Goal: Information Seeking & Learning: Learn about a topic

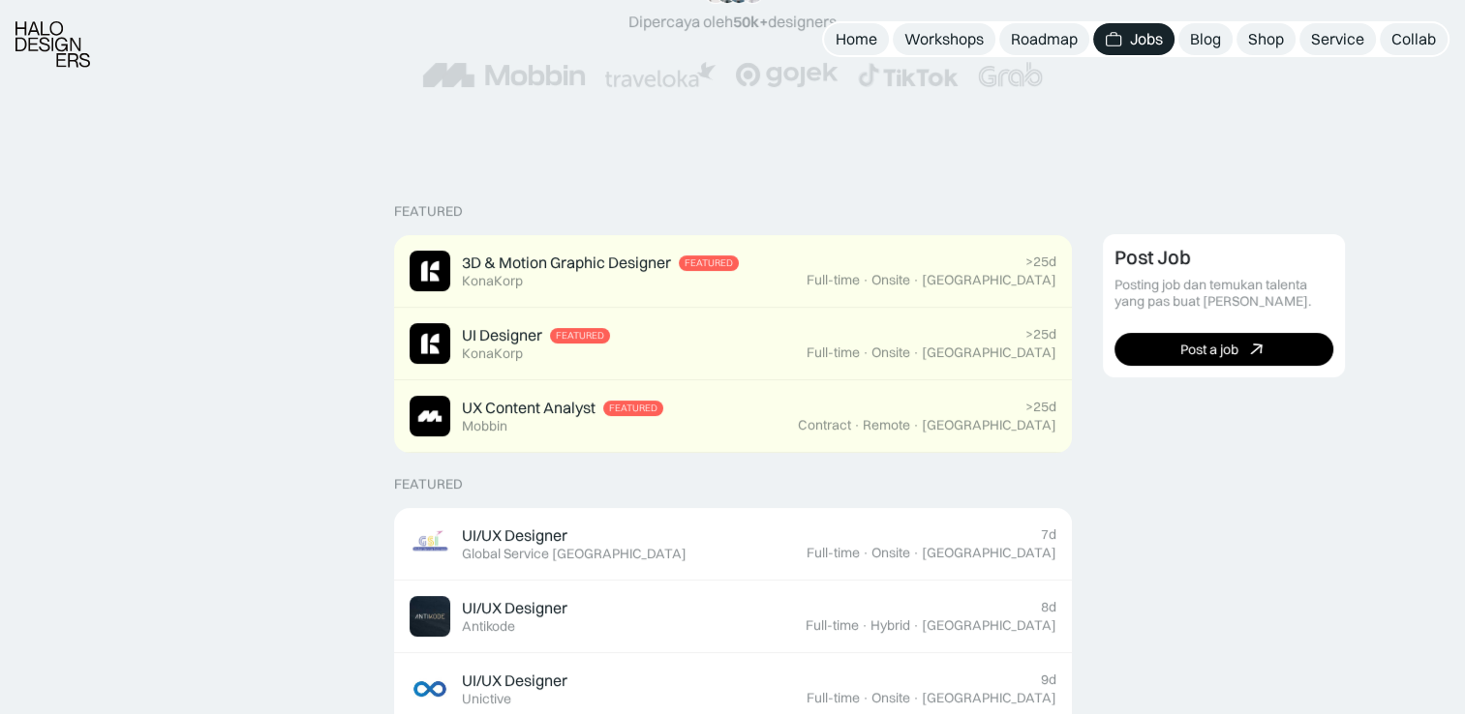
scroll to position [484, 0]
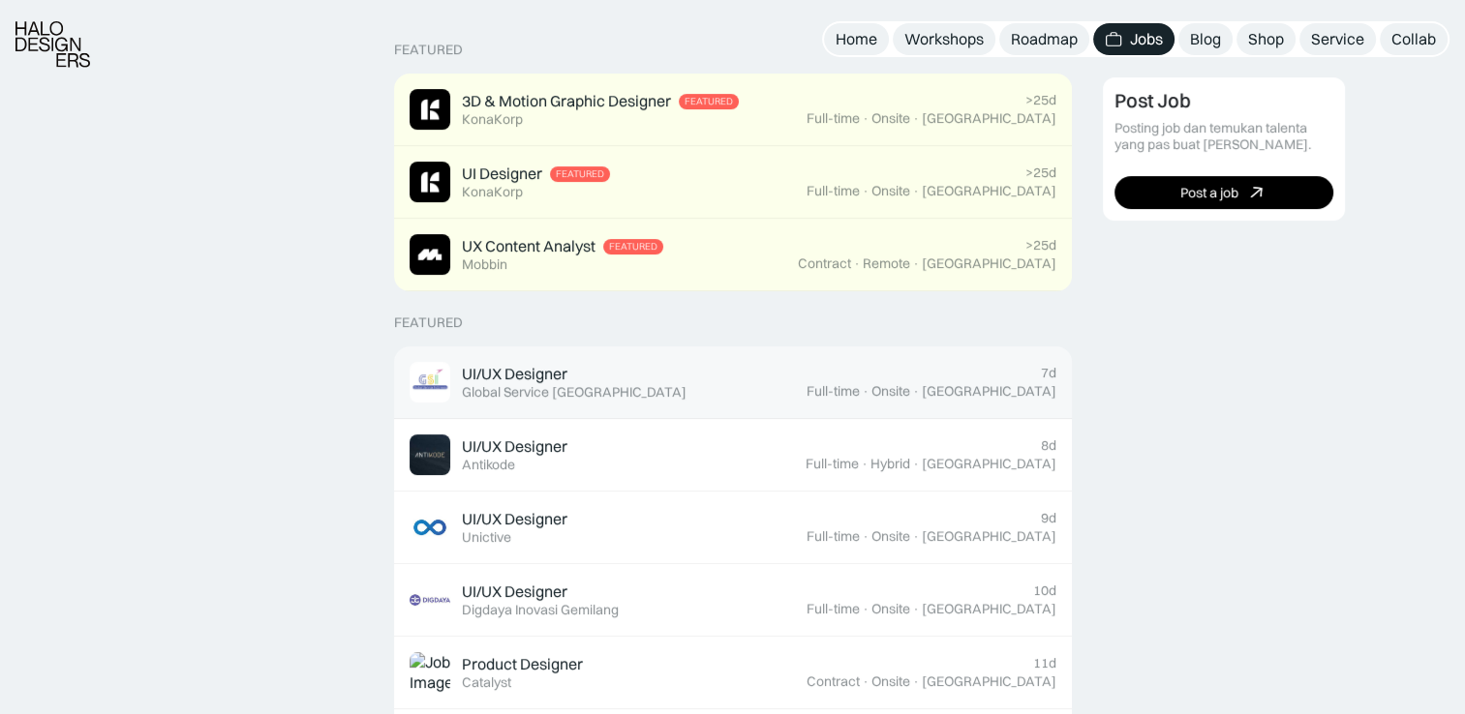
click at [677, 377] on div "UI/UX Designer Featured Global Service Indonesia" at bounding box center [607, 382] width 397 height 41
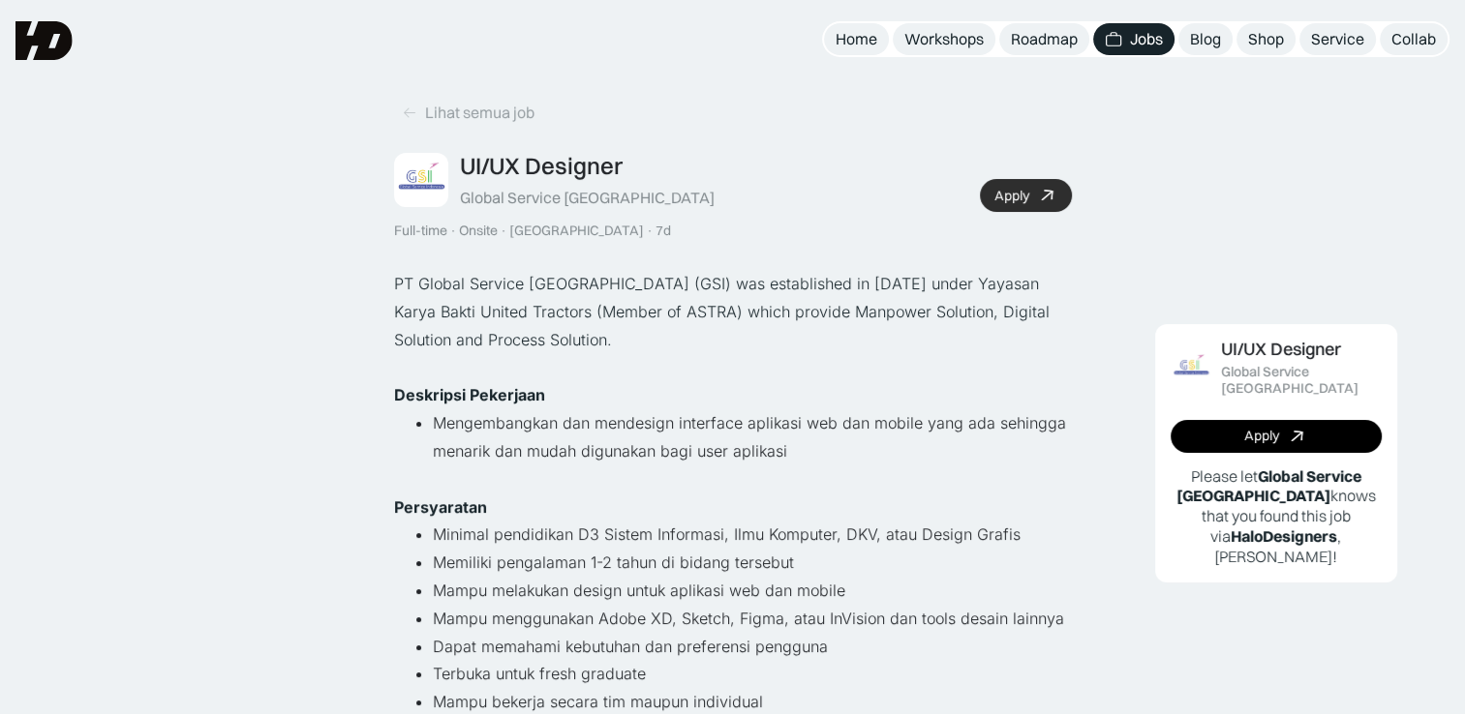
click at [1042, 195] on icon at bounding box center [1047, 196] width 28 height 28
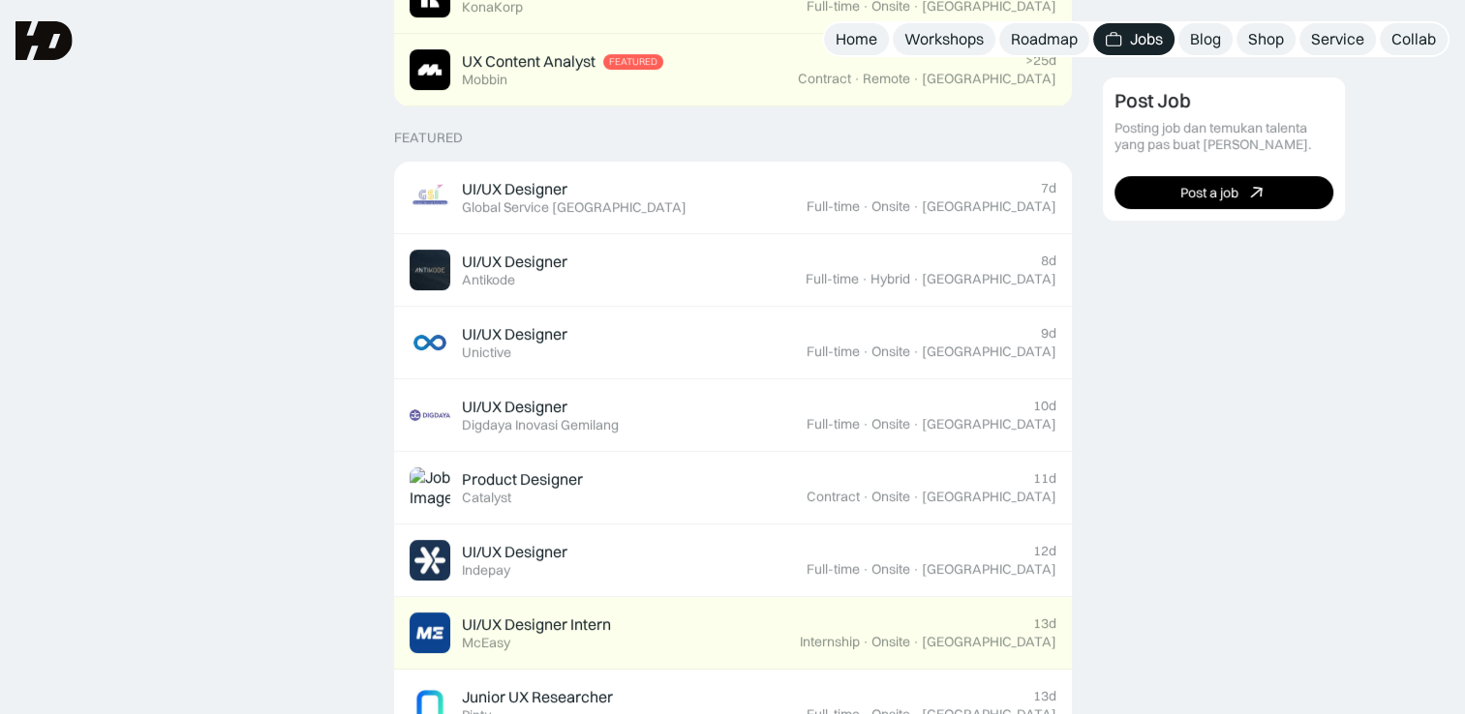
scroll to position [484, 0]
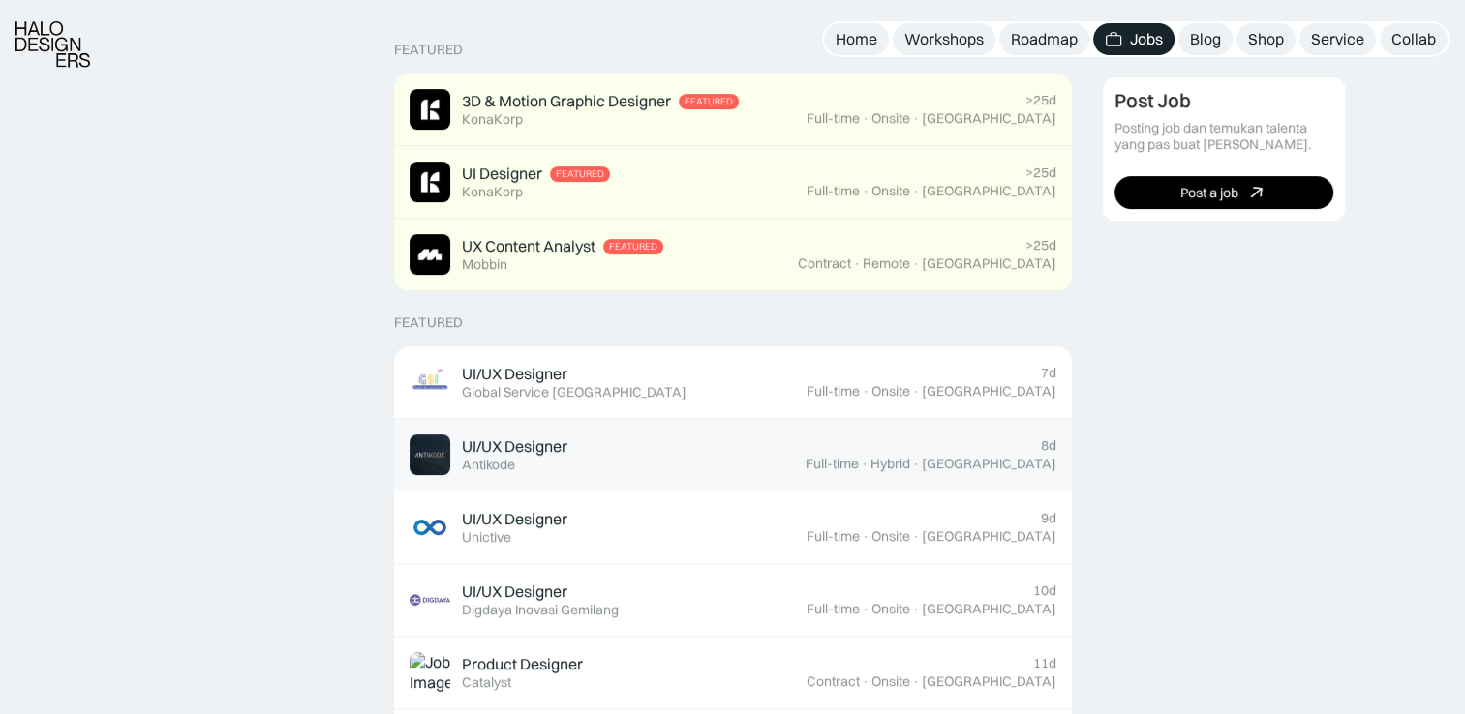
click at [1016, 449] on div "8d Full-time · Hybrid · Tangerang" at bounding box center [930, 455] width 251 height 35
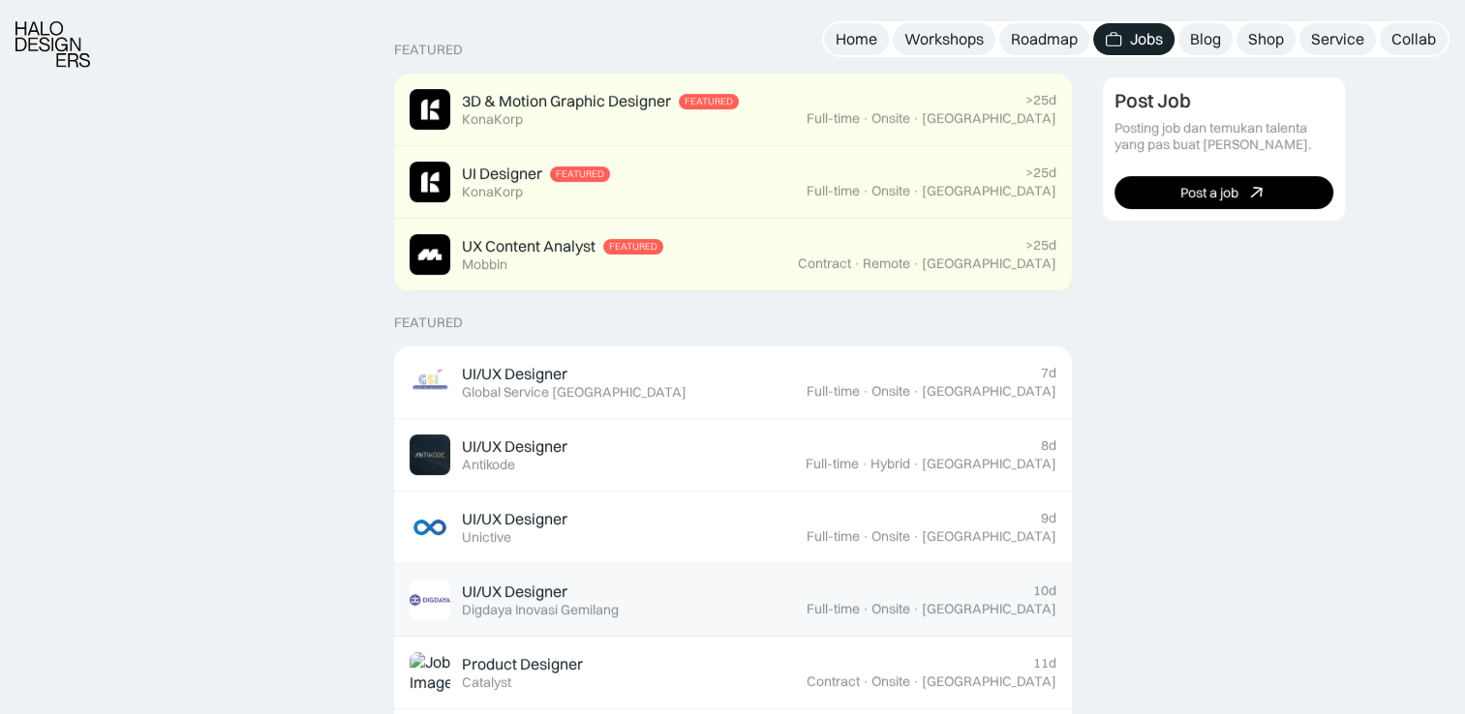
click at [783, 620] on link "UI/UX Designer Featured Digdaya Inovasi Gemilang 10d Full-time · Onsite · Yogya…" at bounding box center [733, 600] width 678 height 73
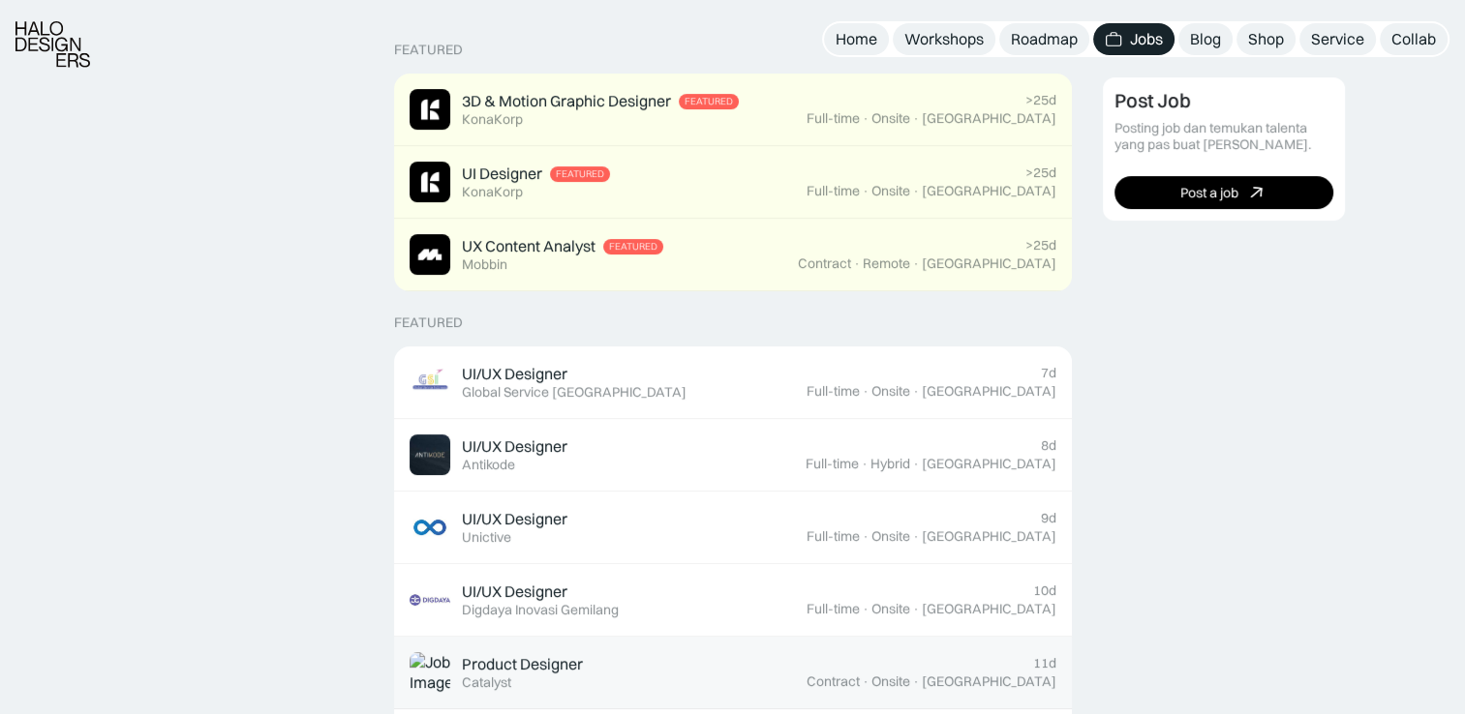
click at [620, 691] on div "Product Designer Featured Catalyst" at bounding box center [607, 672] width 397 height 41
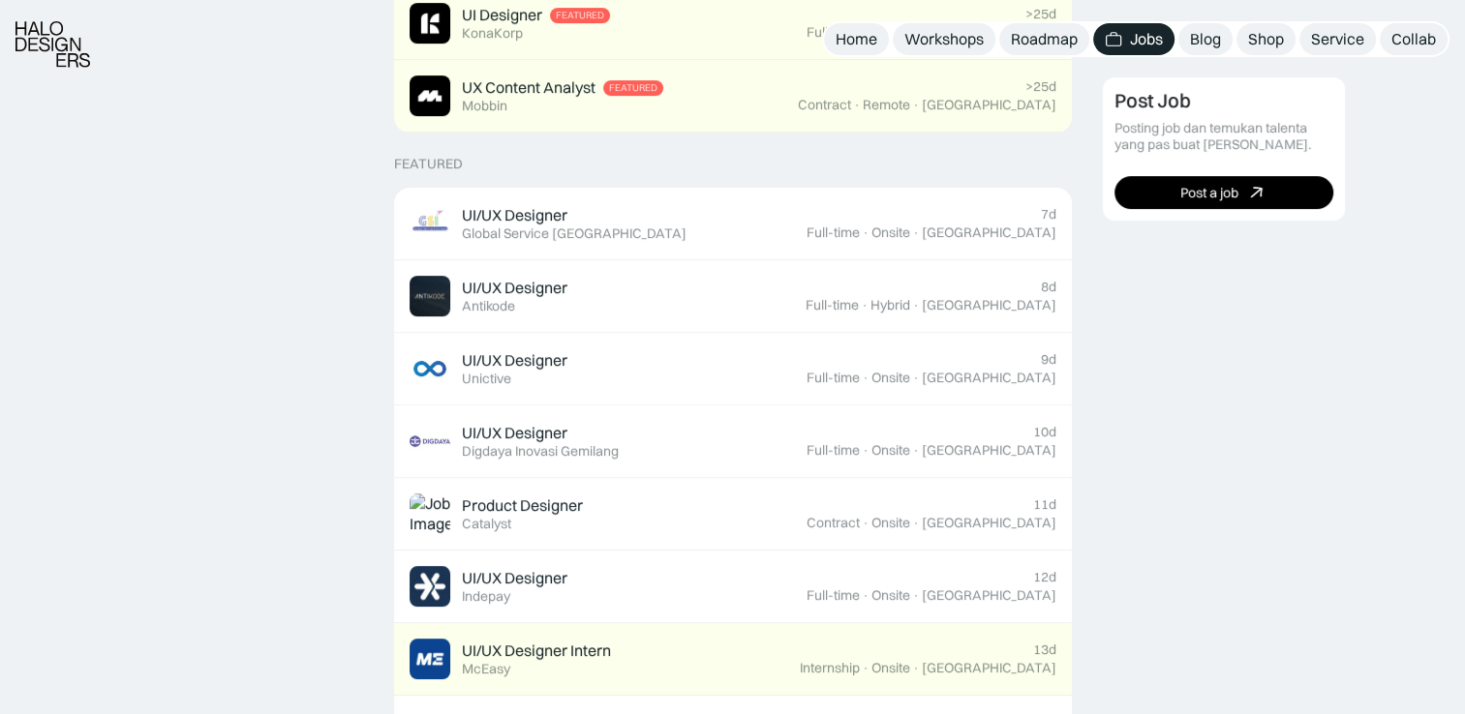
scroll to position [806, 0]
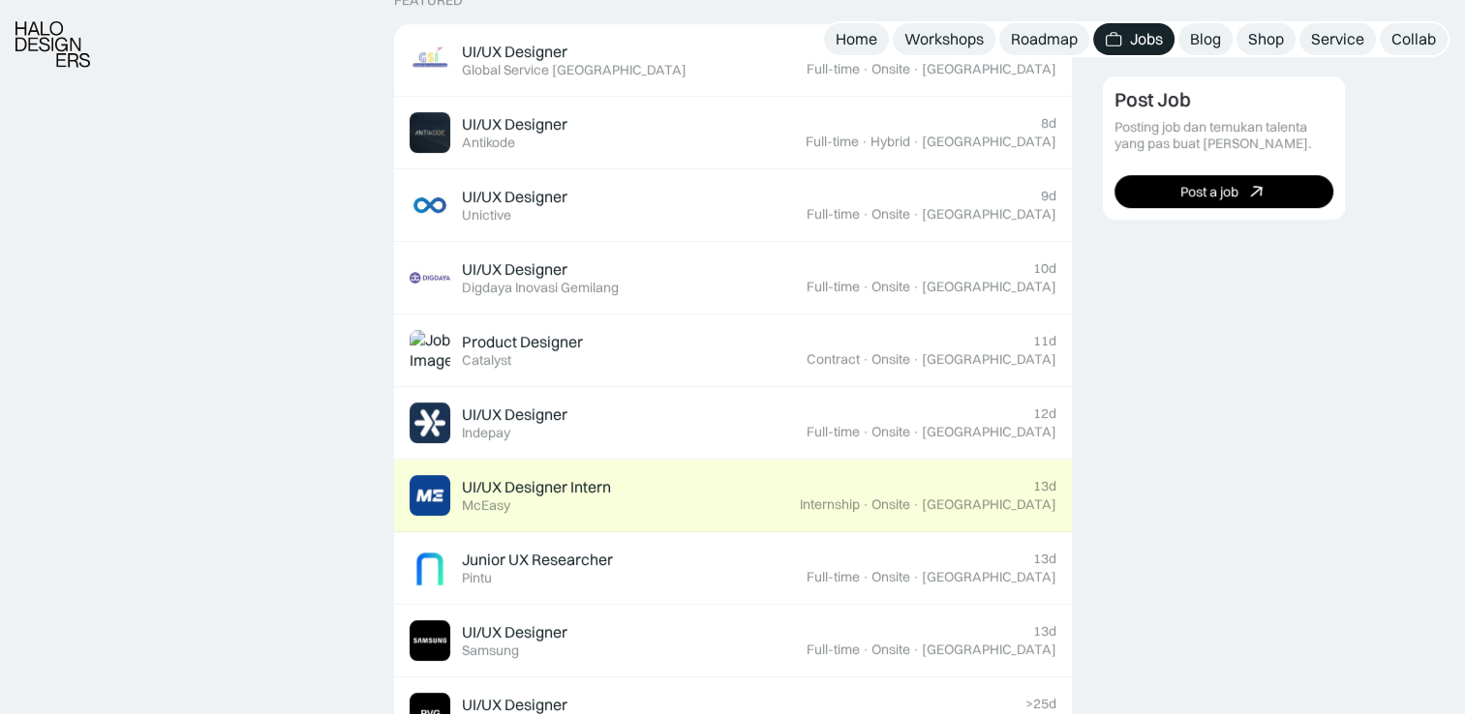
click at [670, 490] on div "UI/UX Designer Intern Featured McEasy" at bounding box center [604, 495] width 390 height 41
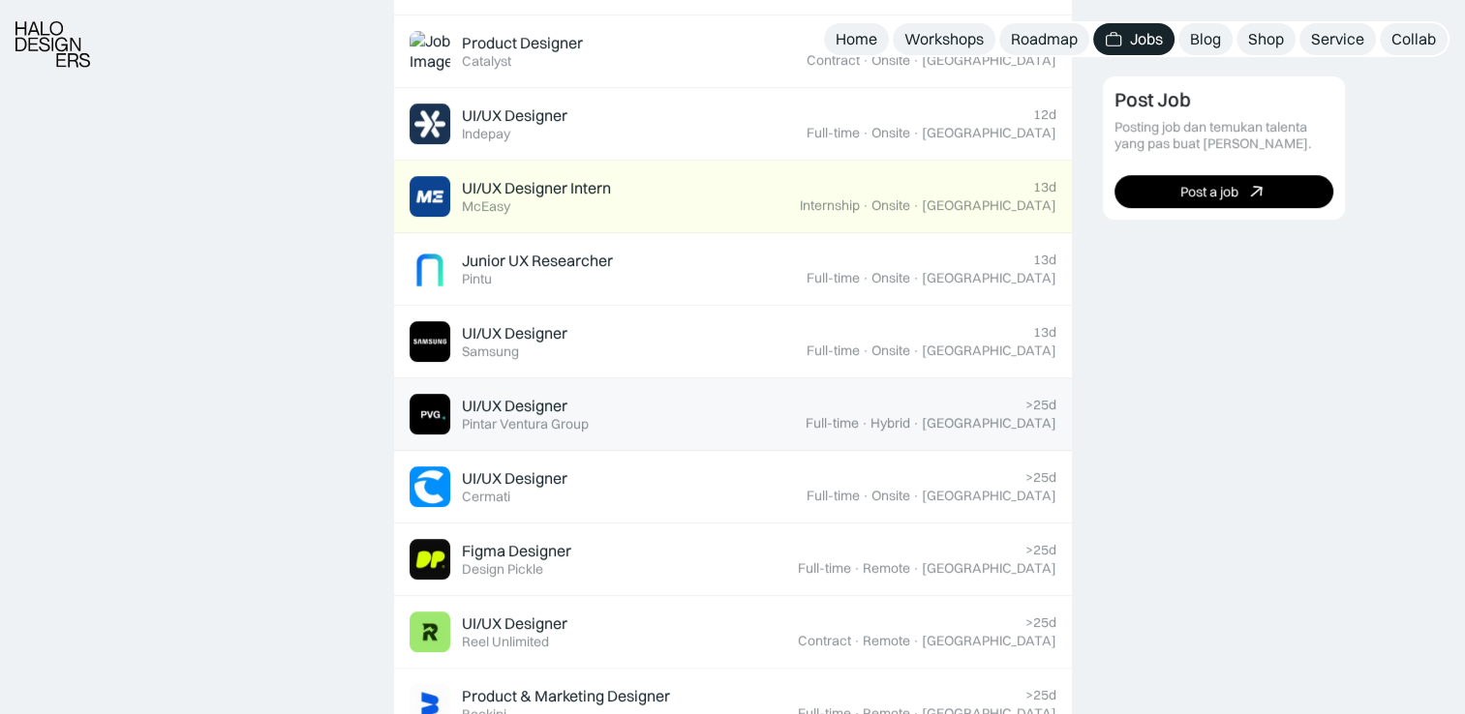
scroll to position [1290, 0]
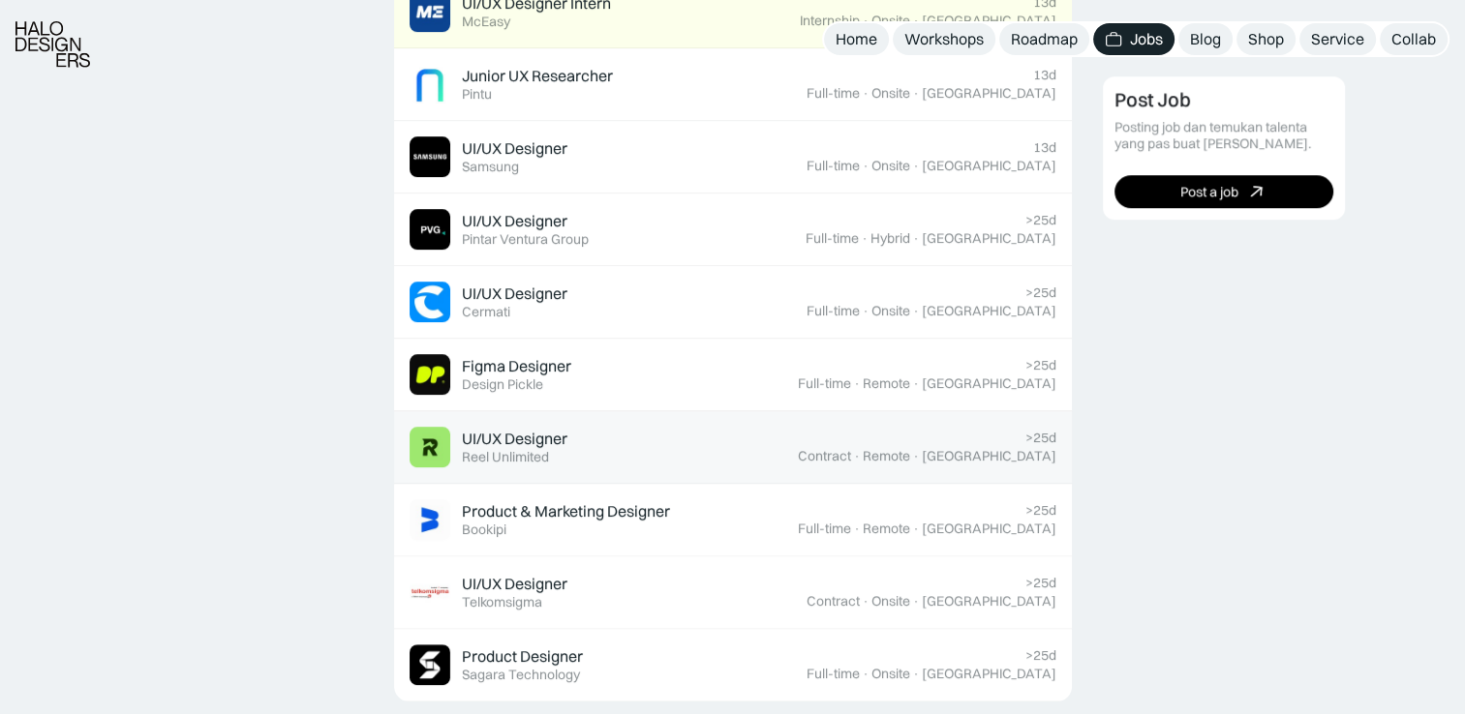
click at [759, 446] on div "UI/UX Designer Featured Reel Unlimited" at bounding box center [603, 447] width 388 height 41
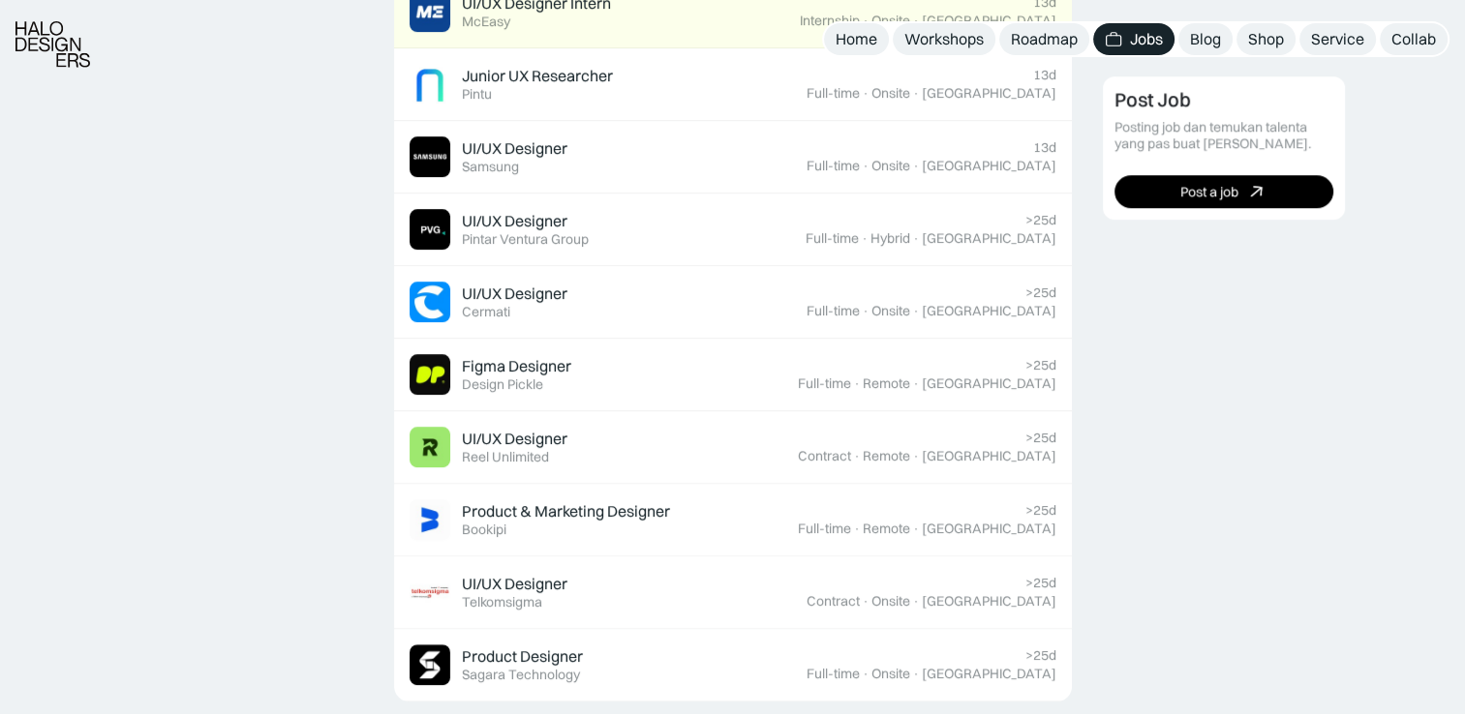
scroll to position [1613, 0]
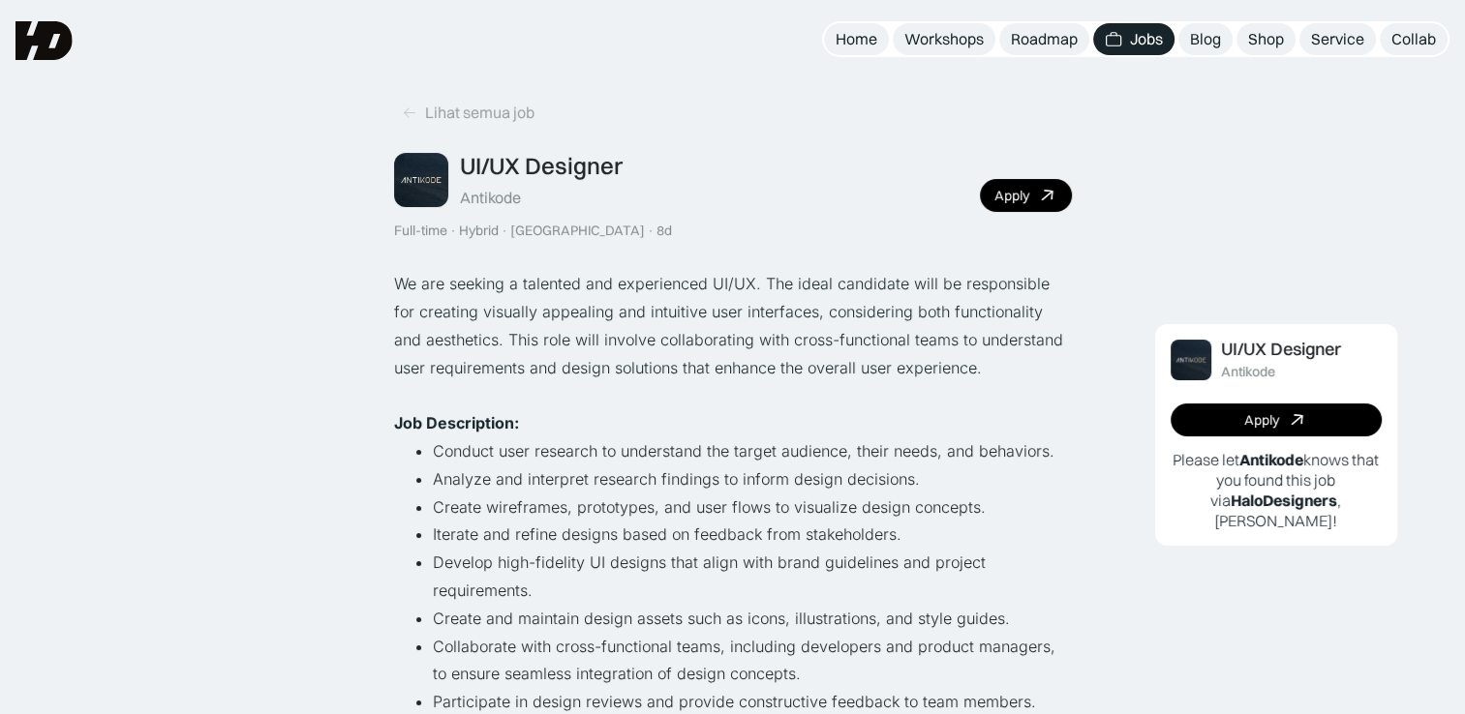
click at [1046, 212] on div "UI/UX Designer Antikode Full-time · Hybrid · Tangerang · 8d Apply" at bounding box center [733, 195] width 678 height 87
click at [1047, 204] on icon at bounding box center [1047, 196] width 28 height 28
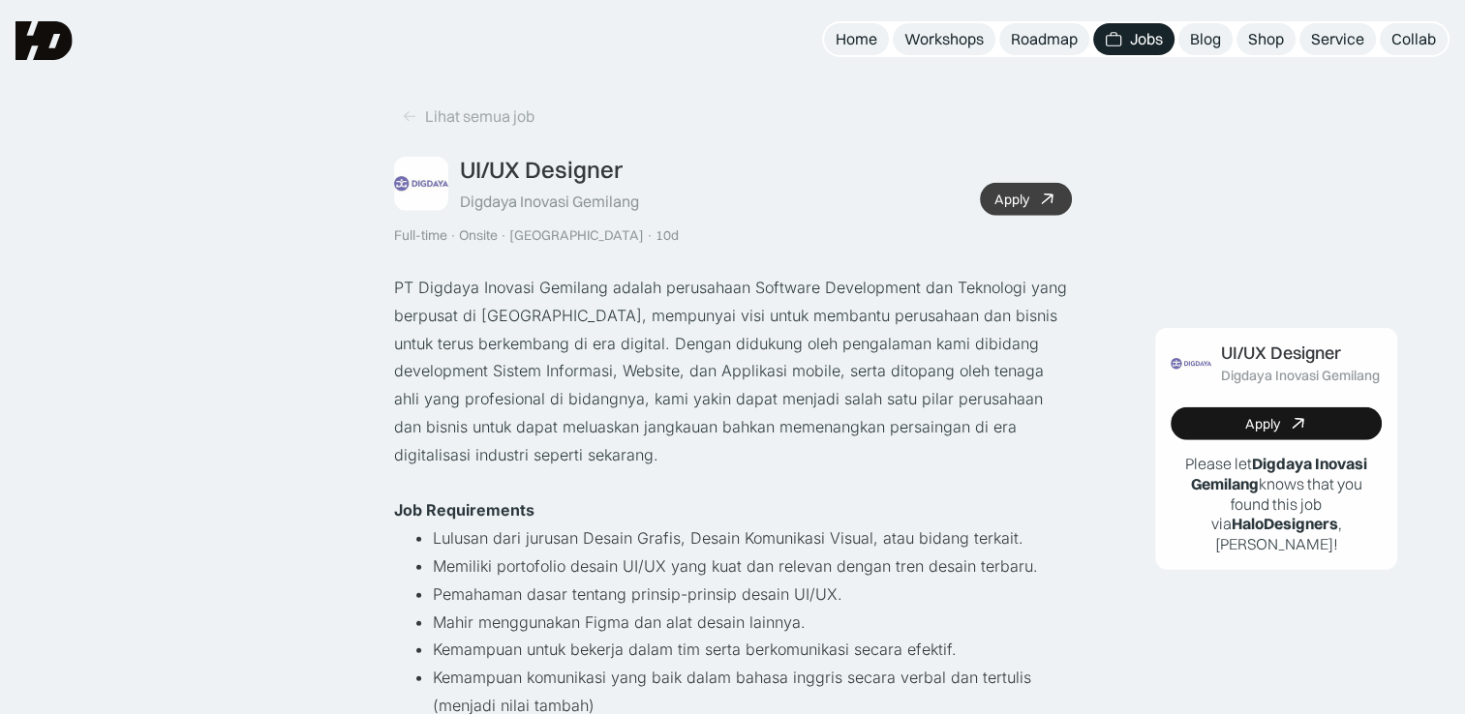
click at [1017, 191] on div "Apply" at bounding box center [1011, 199] width 35 height 16
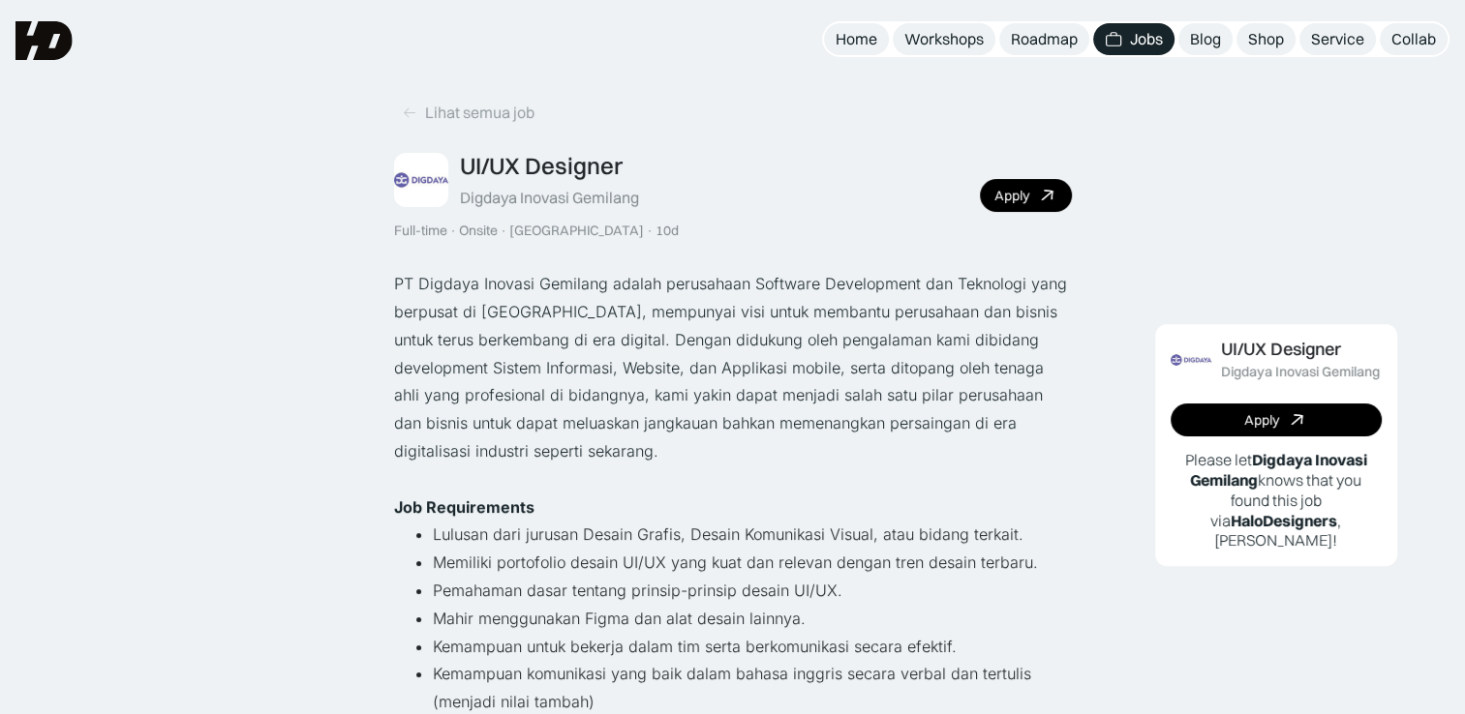
scroll to position [484, 0]
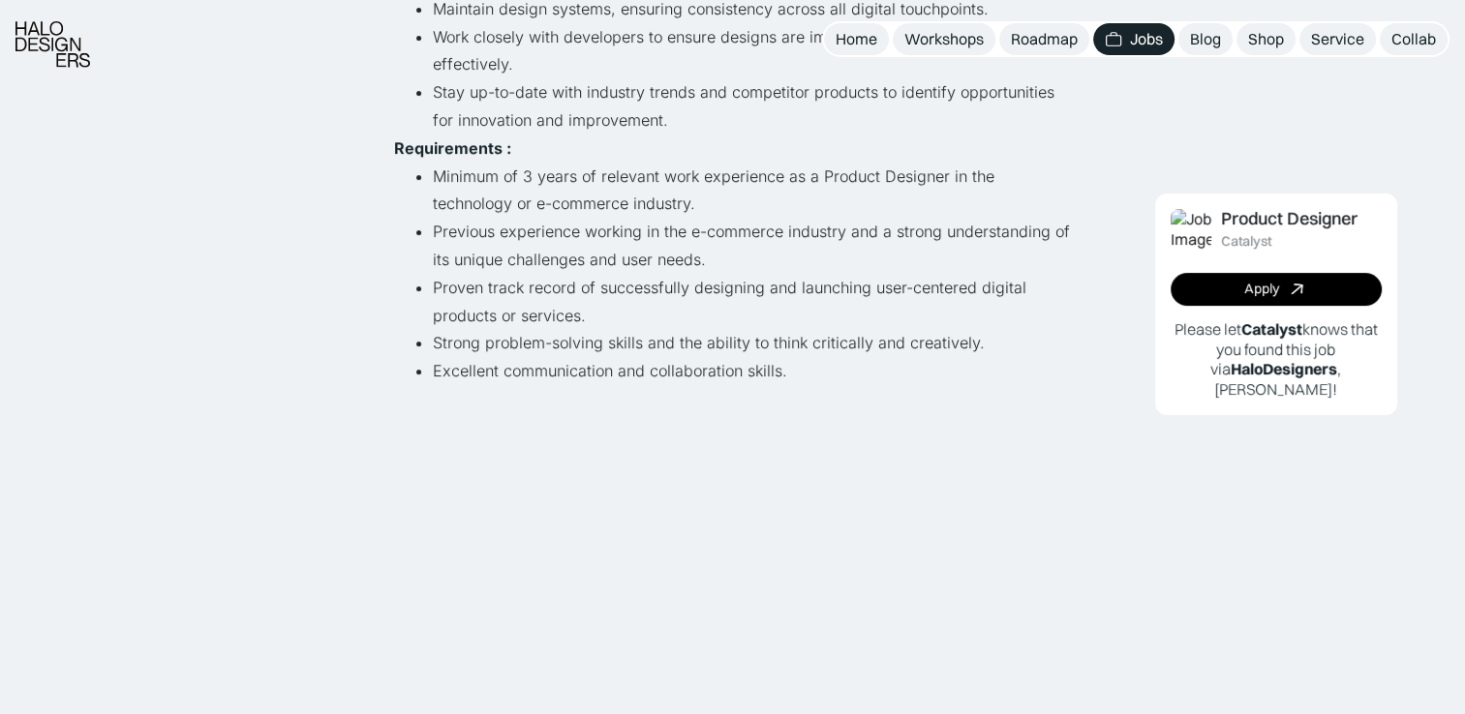
scroll to position [645, 0]
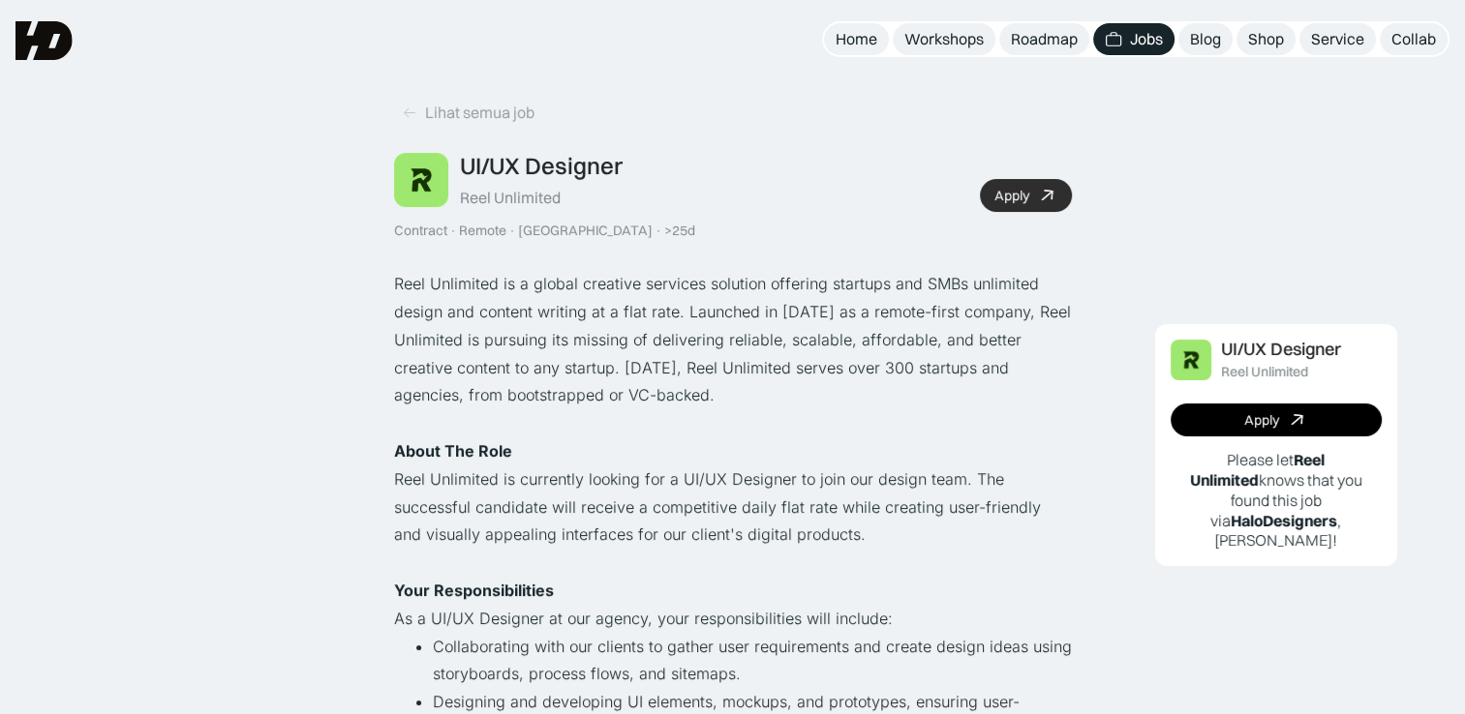
click at [1003, 188] on div "Apply" at bounding box center [1011, 196] width 35 height 16
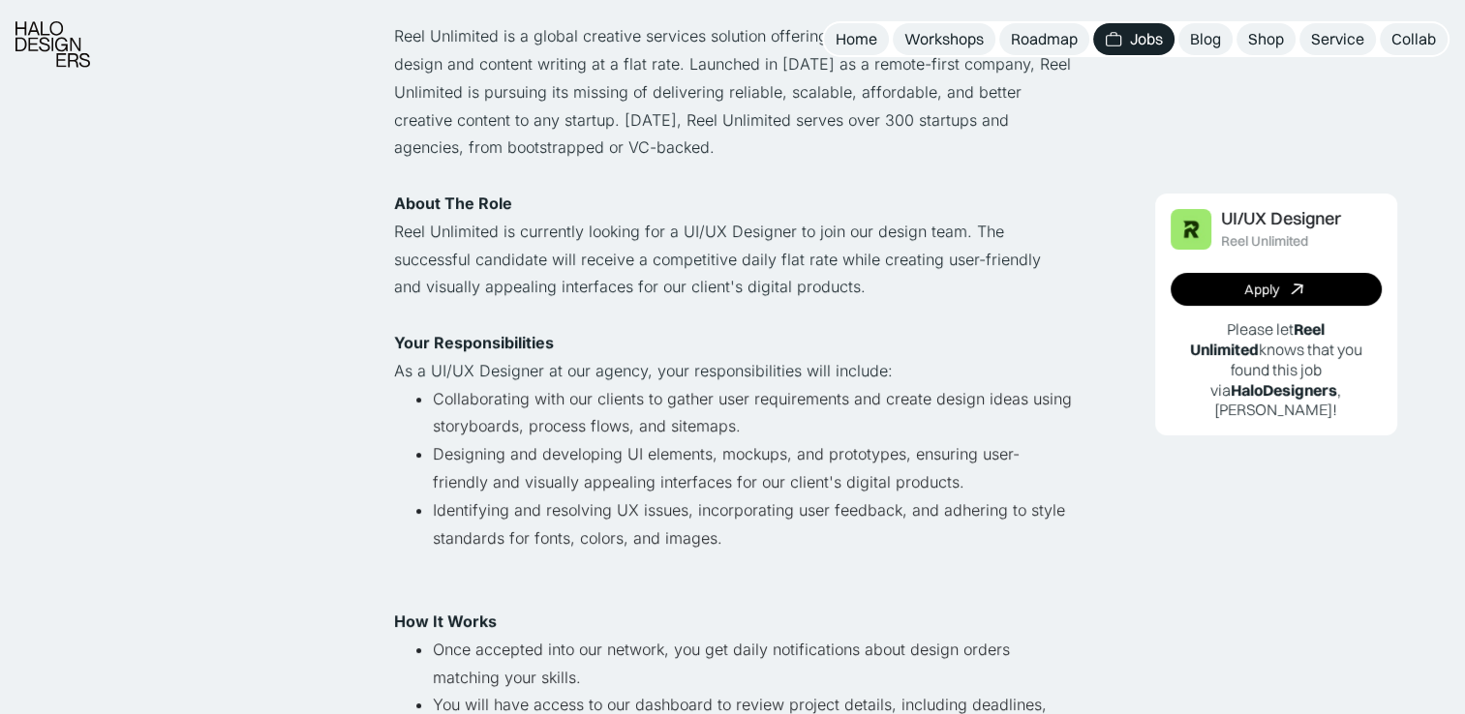
scroll to position [645, 0]
